Goal: Task Accomplishment & Management: Complete application form

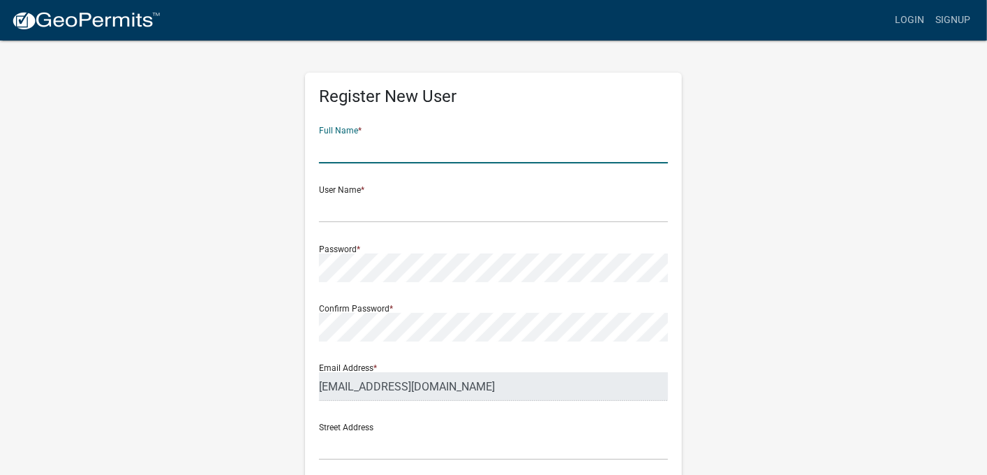
click at [462, 162] on input "text" at bounding box center [493, 149] width 349 height 29
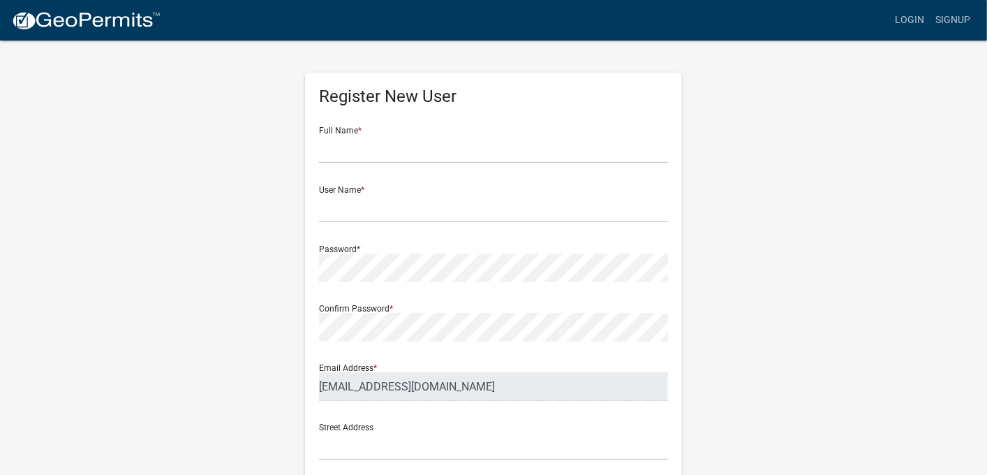
click at [697, 105] on div "Register New User Full Name * User Name * Password * Confirm Password * Email A…" at bounding box center [494, 412] width 796 height 747
click at [435, 200] on input "text" at bounding box center [493, 208] width 349 height 29
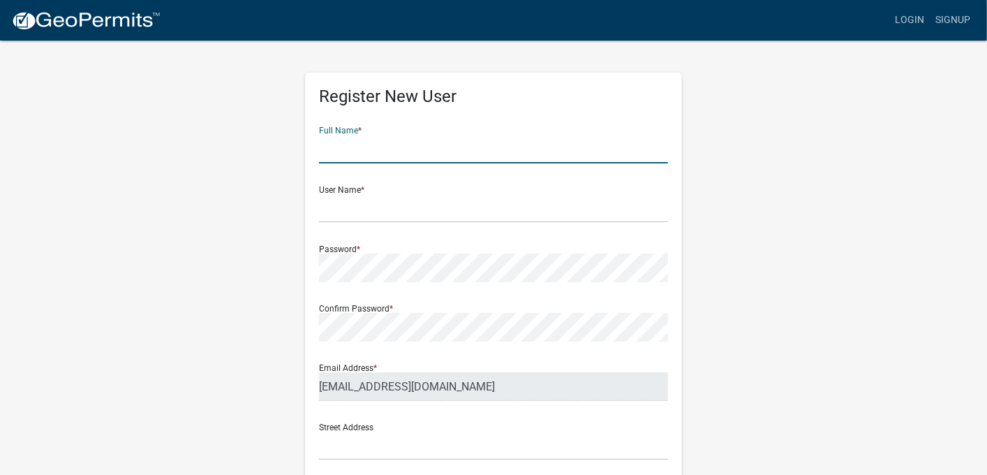
click at [433, 141] on input "text" at bounding box center [493, 149] width 349 height 29
type input "[PERSON_NAME]"
type input "ABOLDEN"
type input "JASPER"
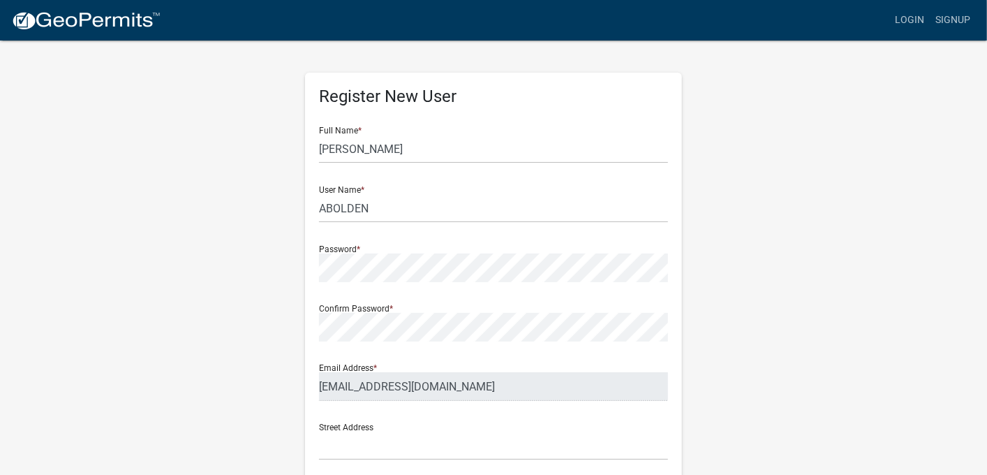
click at [838, 355] on div "Register New User Full Name * [PERSON_NAME] User Name * ABOLDEN Password * Conf…" at bounding box center [494, 412] width 796 height 747
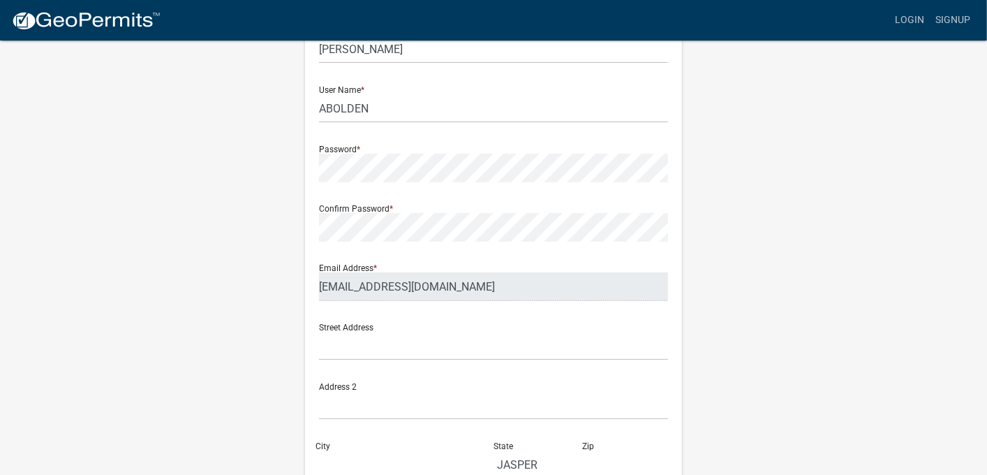
scroll to position [209, 0]
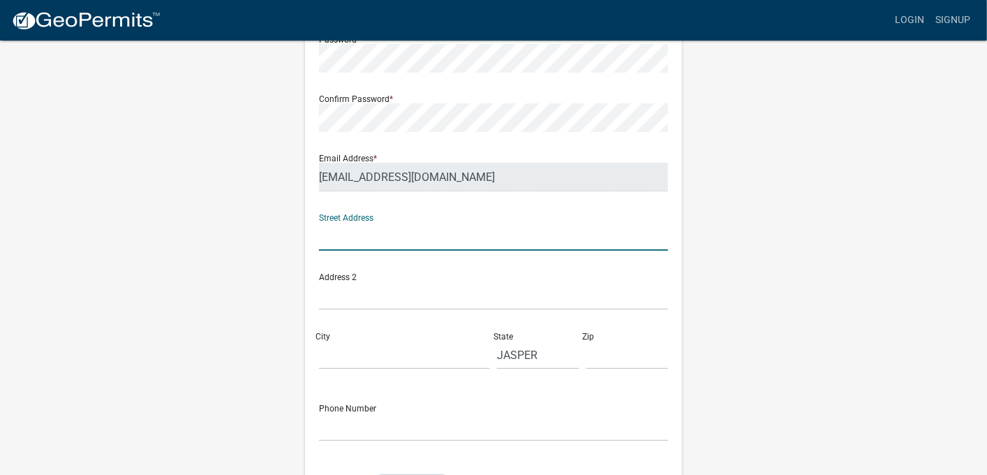
click at [359, 245] on input "text" at bounding box center [493, 236] width 349 height 29
type input "[STREET_ADDRESS]"
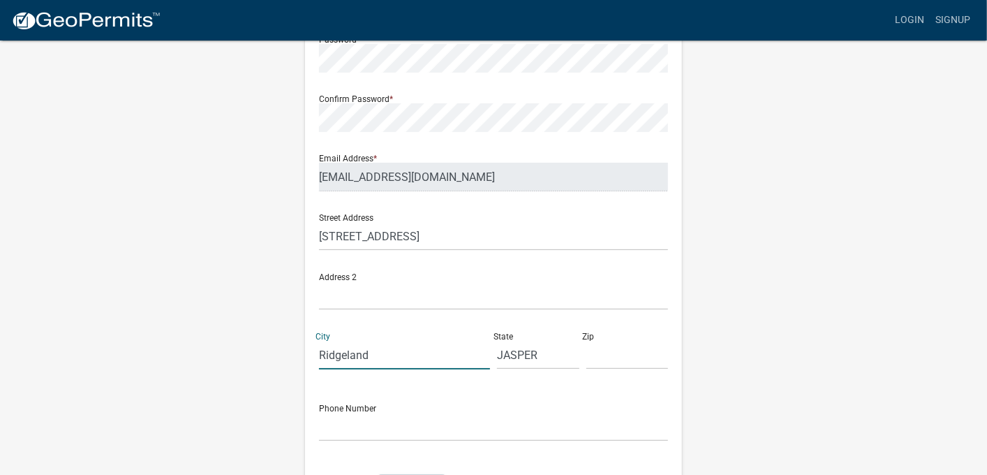
type input "Ridgeland"
type input "s"
type input "SC"
type input "29936"
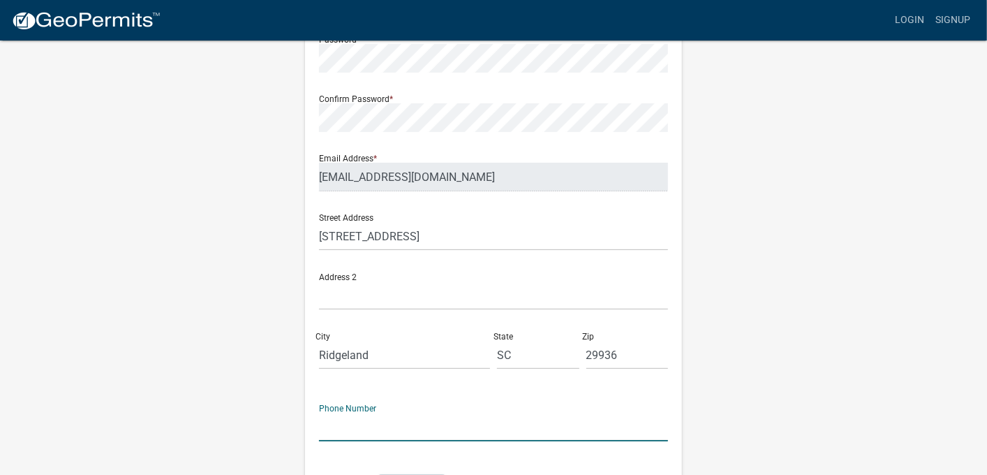
click at [405, 422] on input "text" at bounding box center [493, 427] width 349 height 29
click at [487, 413] on input "8437173620" at bounding box center [493, 427] width 349 height 29
click at [450, 448] on form "Full Name * [PERSON_NAME] User Name * ABOLDEN Password * Confirm Password * Ema…" at bounding box center [493, 205] width 349 height 598
click at [337, 422] on input "8437173620" at bounding box center [493, 427] width 349 height 29
click at [360, 428] on input "843-7173620" at bounding box center [493, 427] width 349 height 29
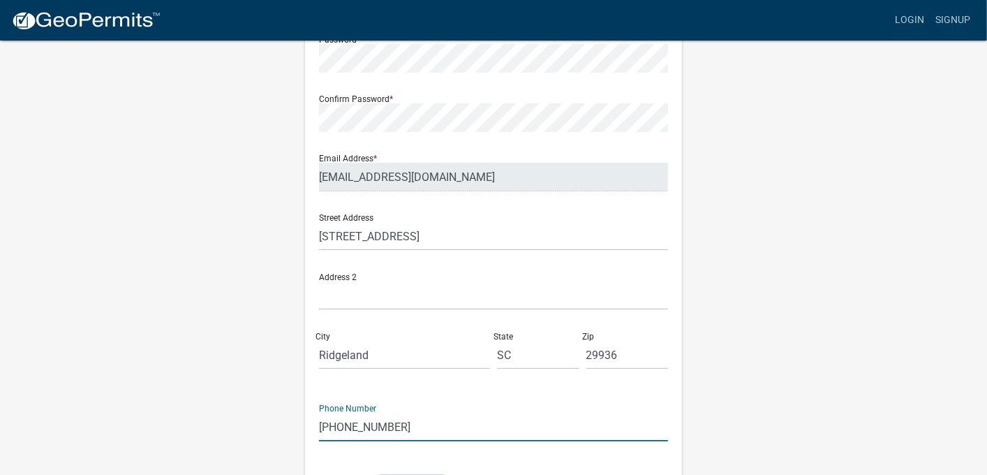
type input "[PHONE_NUMBER]"
click at [816, 385] on div "Register New User Full Name * [PERSON_NAME] User Name * ABOLDEN Password * Conf…" at bounding box center [494, 203] width 796 height 747
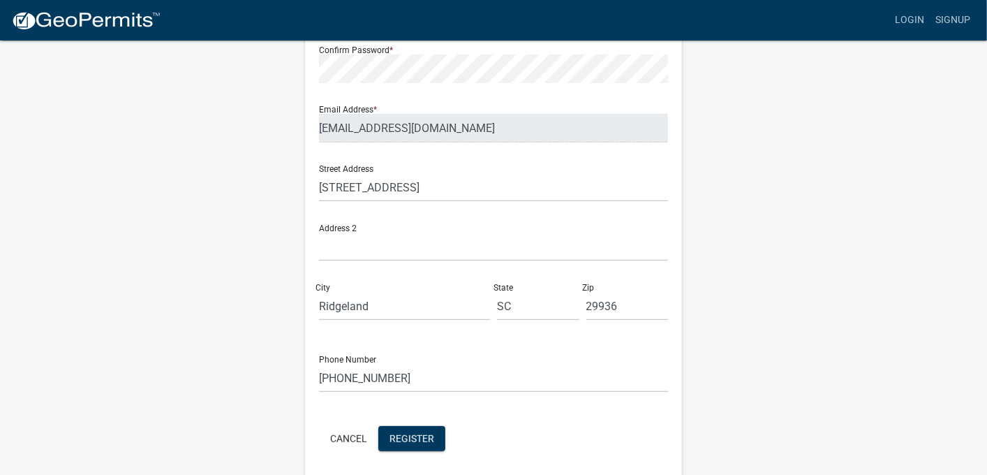
scroll to position [311, 0]
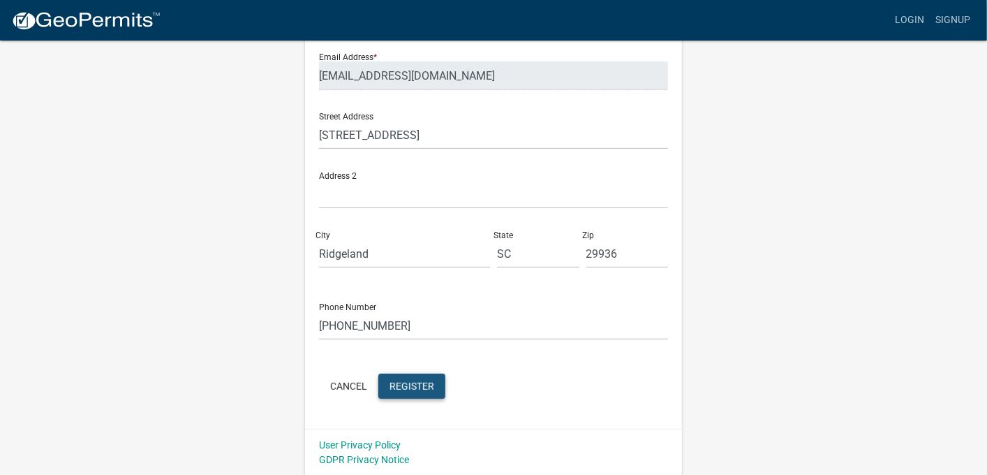
click at [415, 387] on span "Register" at bounding box center [412, 385] width 45 height 11
